Goal: Navigation & Orientation: Find specific page/section

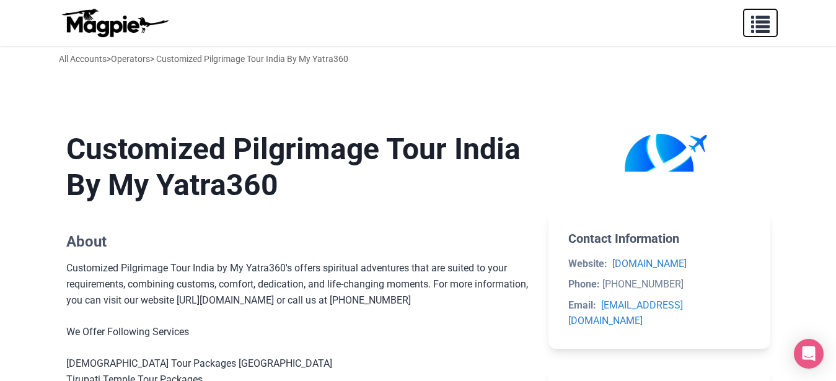
click at [764, 27] on span "button" at bounding box center [760, 21] width 19 height 19
